Goal: Information Seeking & Learning: Learn about a topic

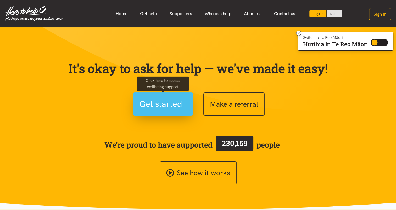
click at [150, 100] on span "Get started" at bounding box center [160, 104] width 43 height 13
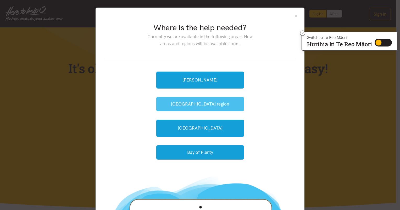
click at [196, 102] on button "[GEOGRAPHIC_DATA] region" at bounding box center [200, 104] width 88 height 14
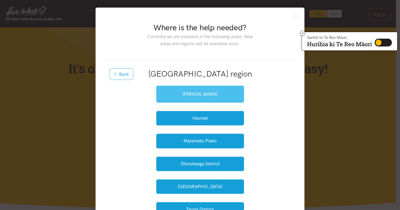
click at [196, 94] on link "[PERSON_NAME]" at bounding box center [200, 94] width 88 height 17
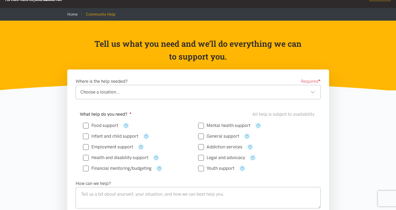
scroll to position [78, 0]
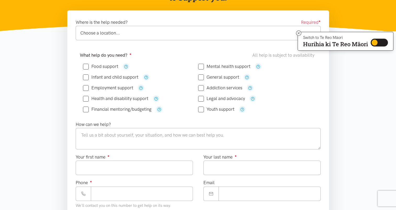
click at [149, 31] on div "Choose a location..." at bounding box center [197, 33] width 235 height 7
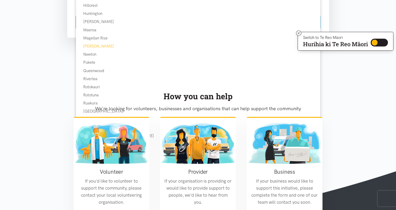
scroll to position [366, 0]
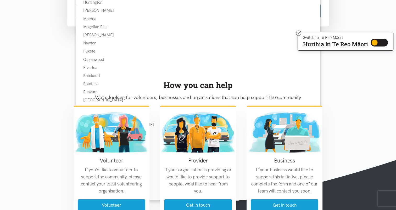
click at [83, 100] on div "How you can help We're looking for volunteers, businesses and organisations tha…" at bounding box center [198, 92] width 260 height 27
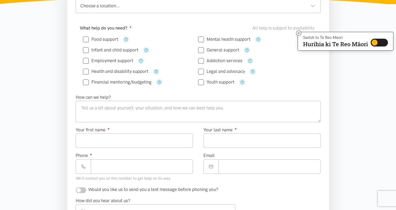
scroll to position [105, 0]
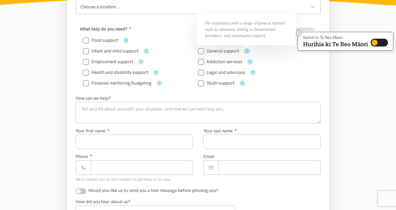
click at [245, 50] on icon "button" at bounding box center [247, 51] width 4 height 4
click at [242, 82] on icon "button" at bounding box center [242, 83] width 4 height 4
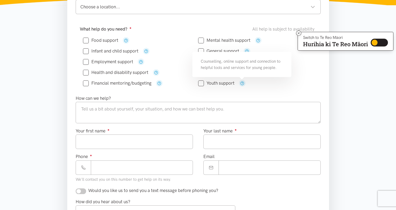
click at [239, 89] on div "Food support" at bounding box center [198, 62] width 237 height 58
